Goal: Task Accomplishment & Management: Manage account settings

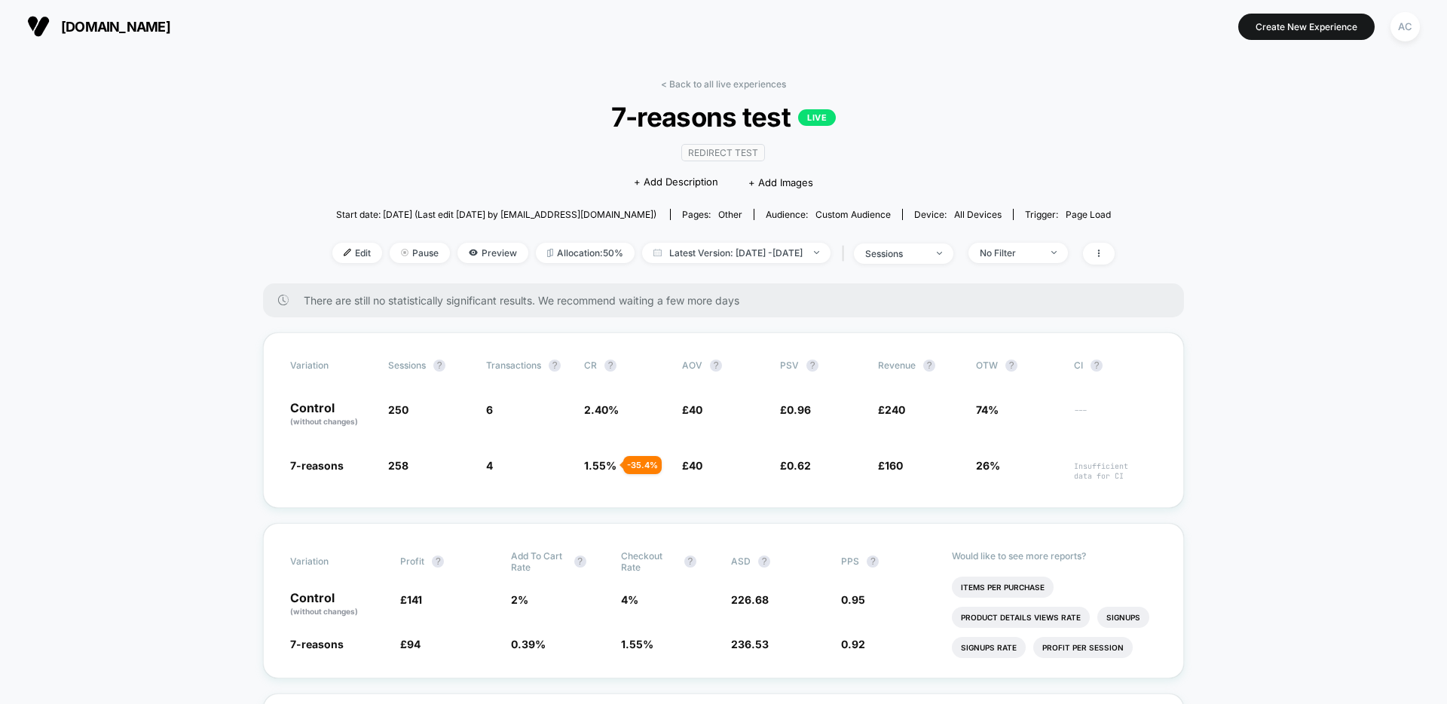
click at [1418, 34] on button "AC" at bounding box center [1405, 26] width 38 height 31
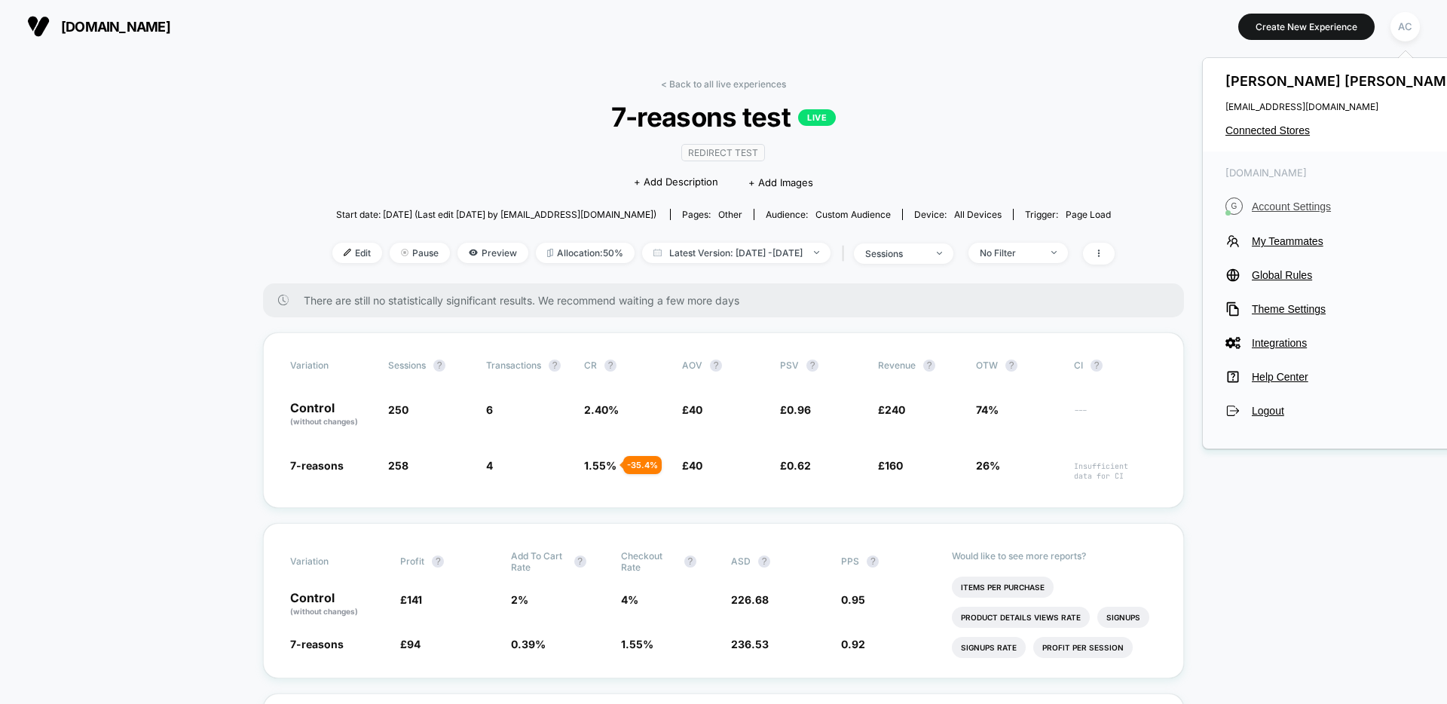
click at [1288, 199] on button "G Account Settings" at bounding box center [1344, 205] width 238 height 17
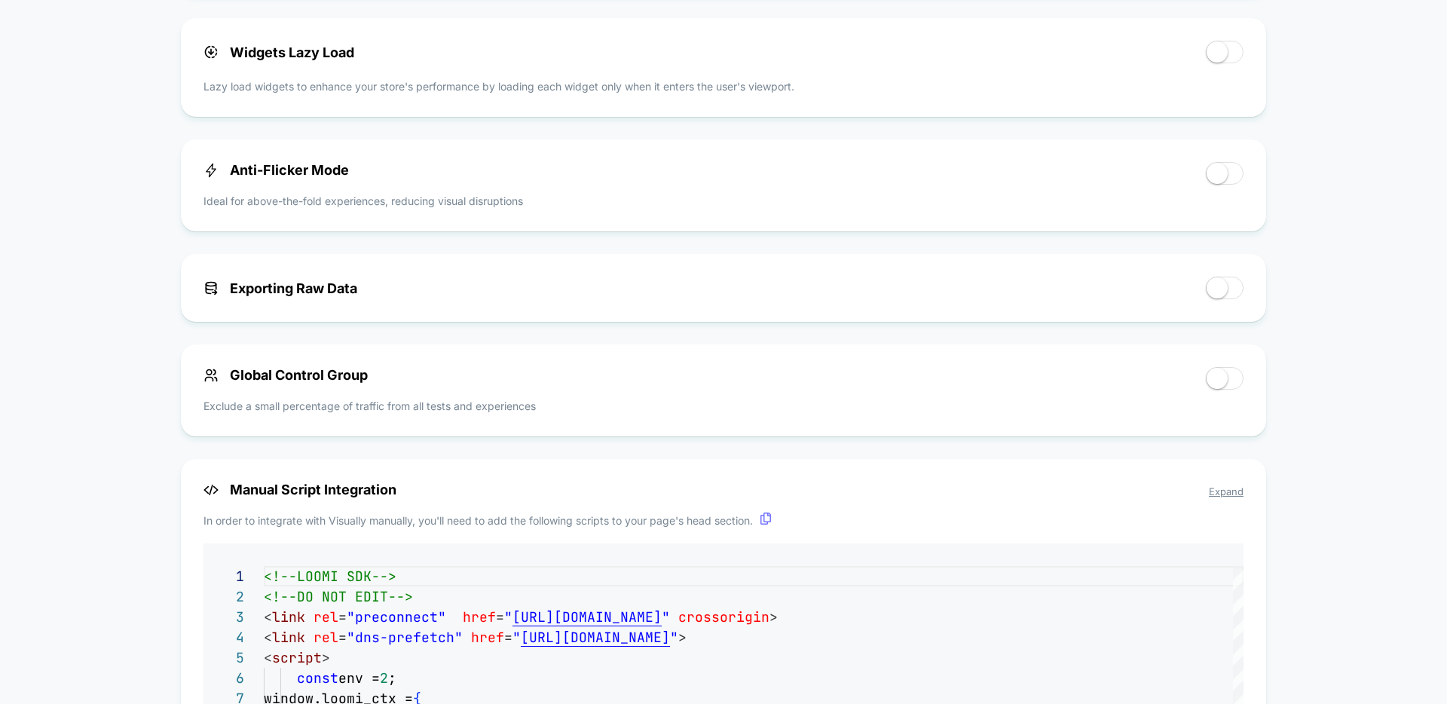
scroll to position [612, 0]
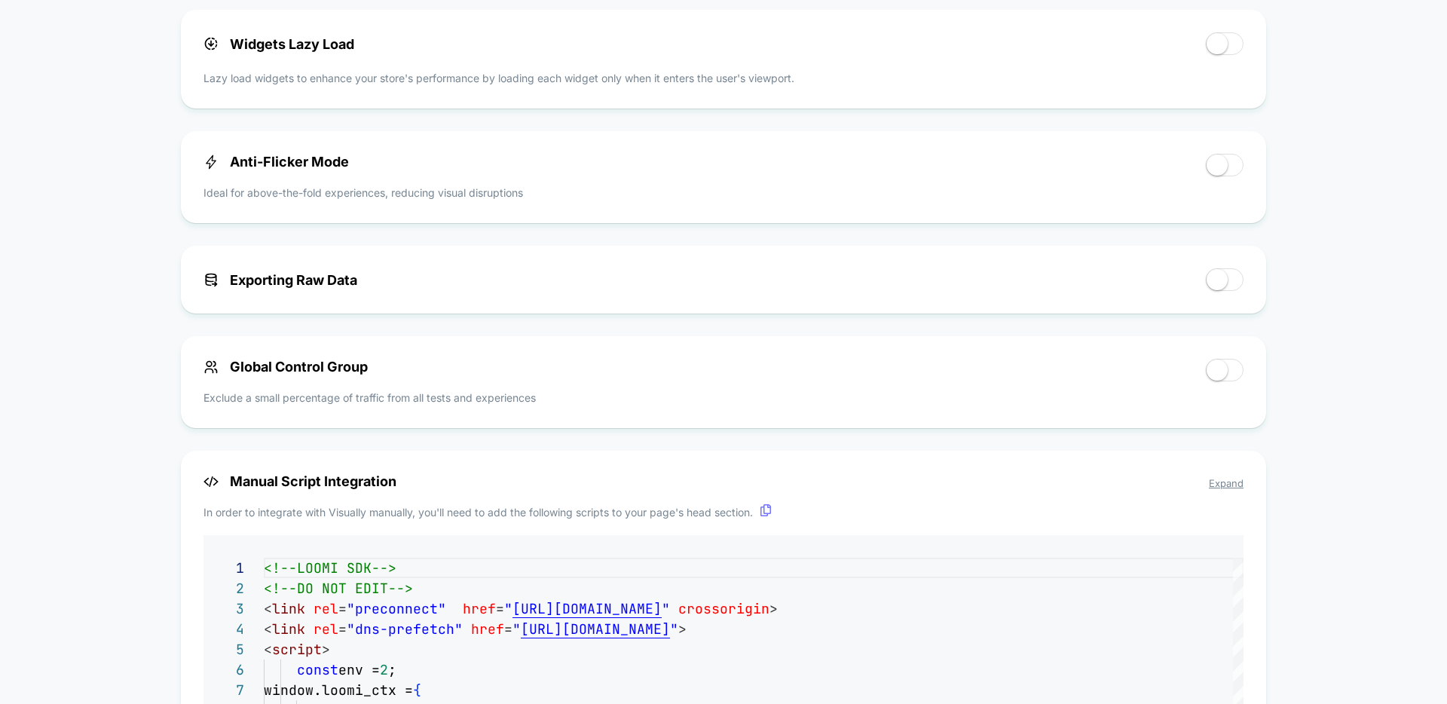
click at [405, 152] on div "Anti-Flicker Mode Ideal for above-the-fold experiences, reducing visual disrupt…" at bounding box center [723, 177] width 1085 height 92
click at [396, 194] on p "Ideal for above-the-fold experiences, reducing visual disruptions" at bounding box center [362, 193] width 319 height 16
click at [312, 178] on div "Anti-Flicker Mode Ideal for above-the-fold experiences, reducing visual disrupt…" at bounding box center [696, 177] width 987 height 47
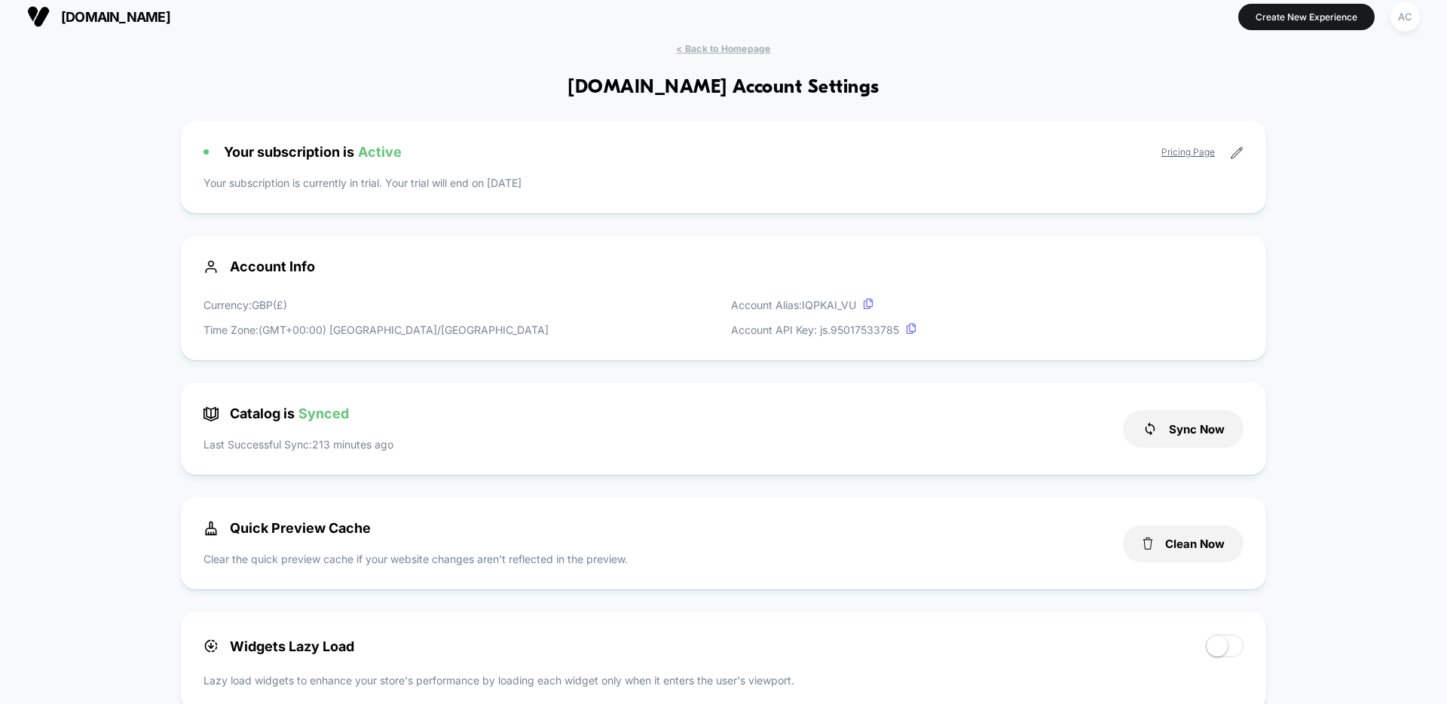
scroll to position [0, 0]
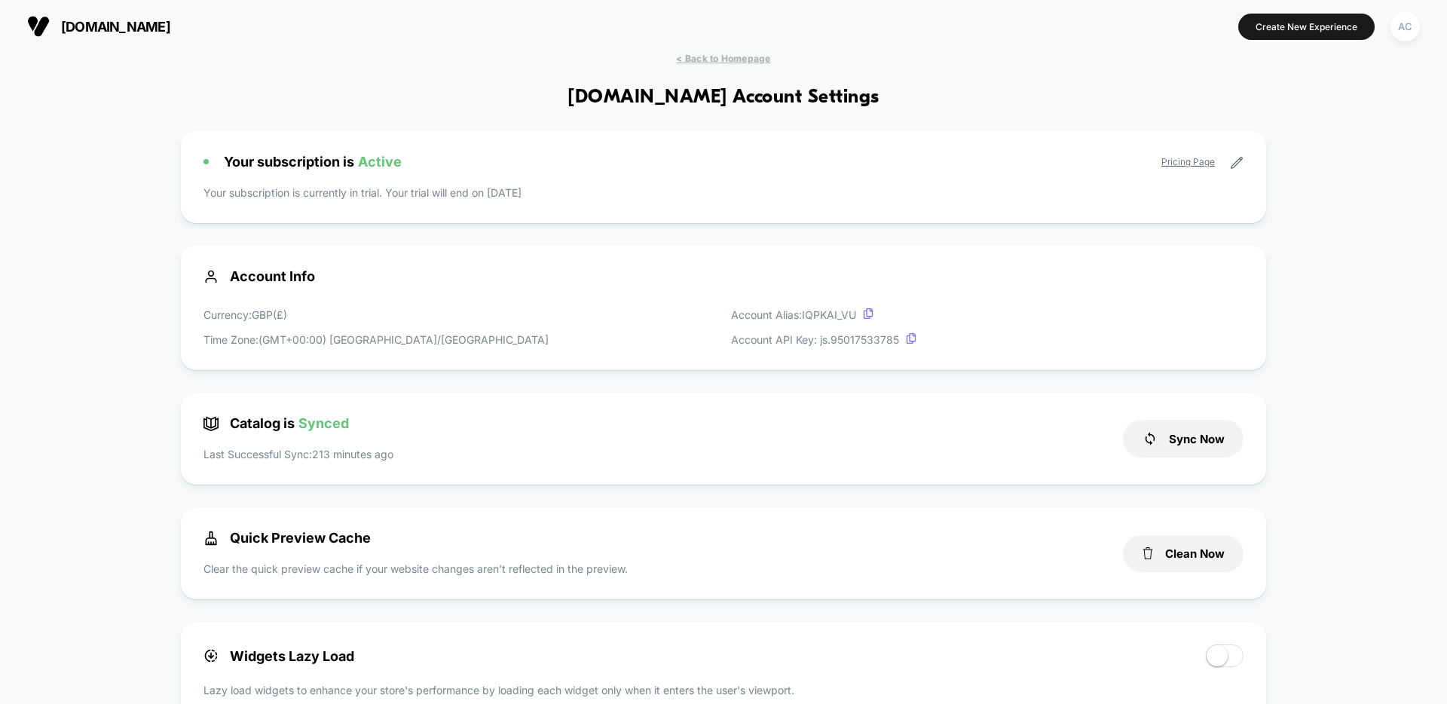
click at [660, 316] on div "Currency: GBP ( £ ) Time Zone: (GMT+00:00) [GEOGRAPHIC_DATA]/[GEOGRAPHIC_DATA] …" at bounding box center [723, 327] width 1040 height 41
click at [384, 319] on p "Currency: GBP ( £ )" at bounding box center [375, 315] width 345 height 16
click at [369, 331] on div "Currency: GBP ( £ ) Time Zone: (GMT+00:00) [GEOGRAPHIC_DATA]/[GEOGRAPHIC_DATA]" at bounding box center [375, 327] width 345 height 41
click at [1237, 164] on icon at bounding box center [1237, 163] width 14 height 14
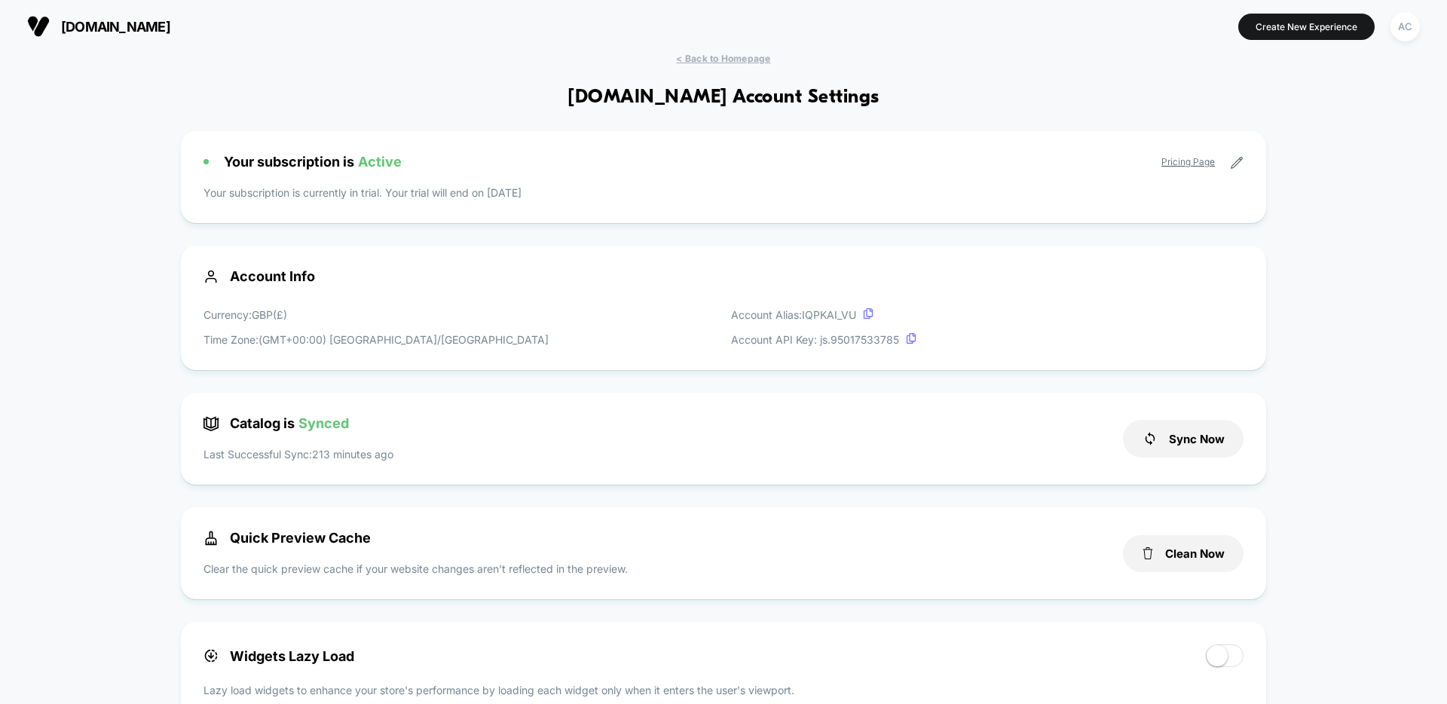
click at [1230, 162] on icon at bounding box center [1237, 163] width 14 height 14
click at [1233, 167] on icon at bounding box center [1236, 162] width 11 height 11
click at [1212, 164] on link "Pricing Page" at bounding box center [1187, 161] width 53 height 11
